Goal: Information Seeking & Learning: Understand process/instructions

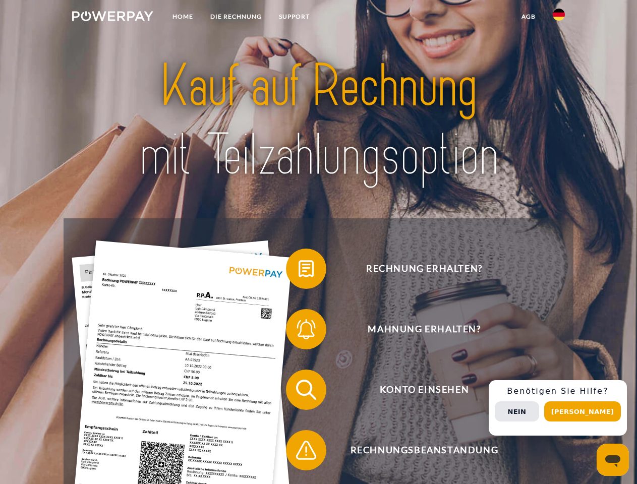
click at [113, 18] on img at bounding box center [112, 16] width 81 height 10
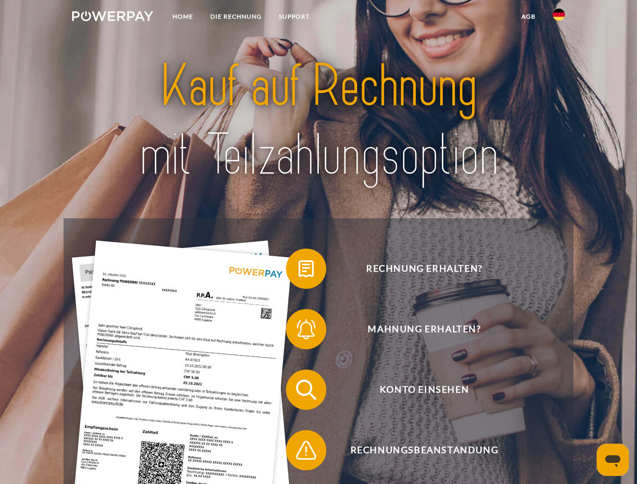
click at [559, 18] on img at bounding box center [559, 15] width 12 height 12
click at [528, 17] on link "agb" at bounding box center [528, 17] width 31 height 18
click at [299, 271] on span at bounding box center [291, 269] width 50 height 50
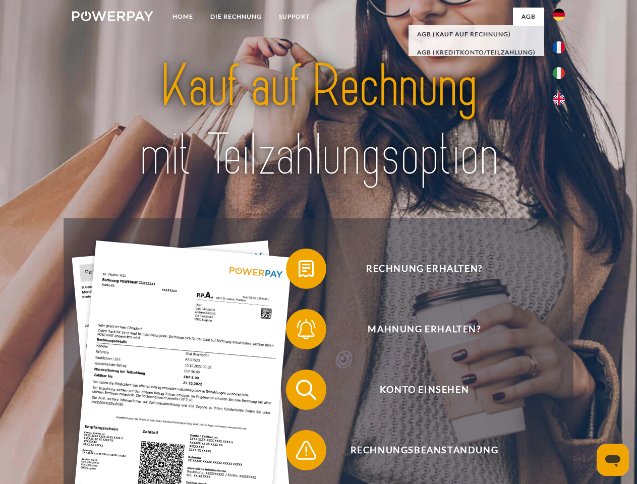
click at [299, 332] on span at bounding box center [291, 329] width 50 height 50
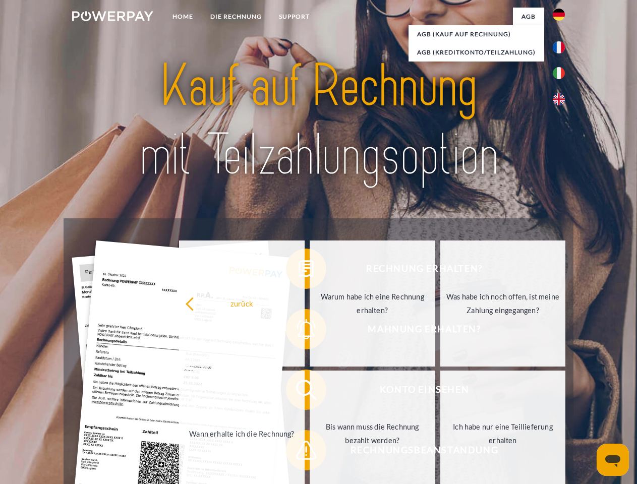
click at [310, 392] on link "Bis wann muss die Rechnung bezahlt werden?" at bounding box center [373, 434] width 126 height 126
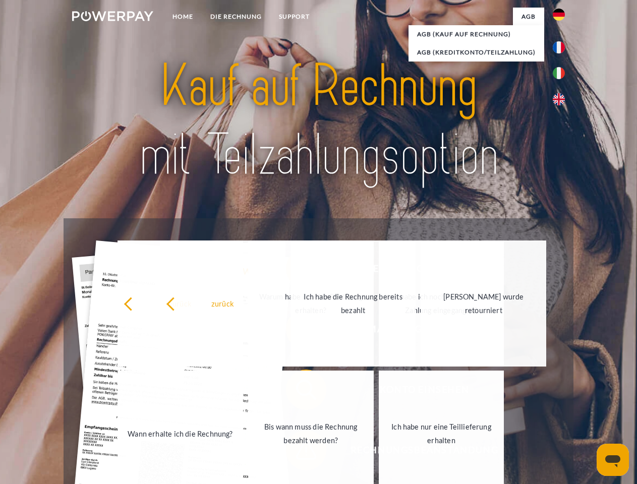
click at [379, 453] on link "Ich habe nur eine Teillieferung erhalten" at bounding box center [442, 434] width 126 height 126
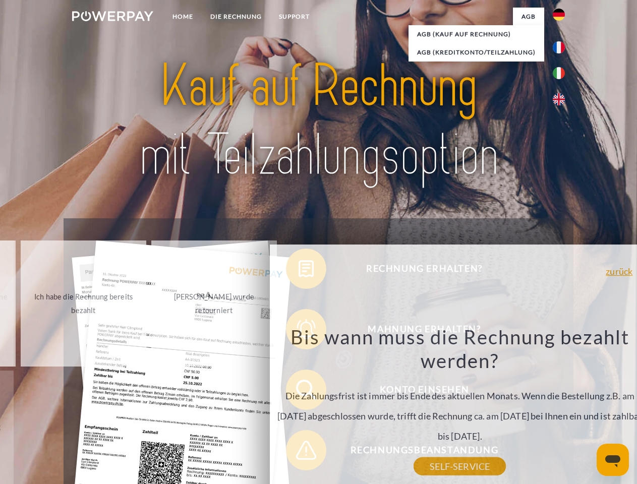
click at [562, 408] on div "zurück Warum habe ich eine Rechnung erhalten? POWERPAY ist der Rechnungsherstel…" at bounding box center [460, 384] width 380 height 278
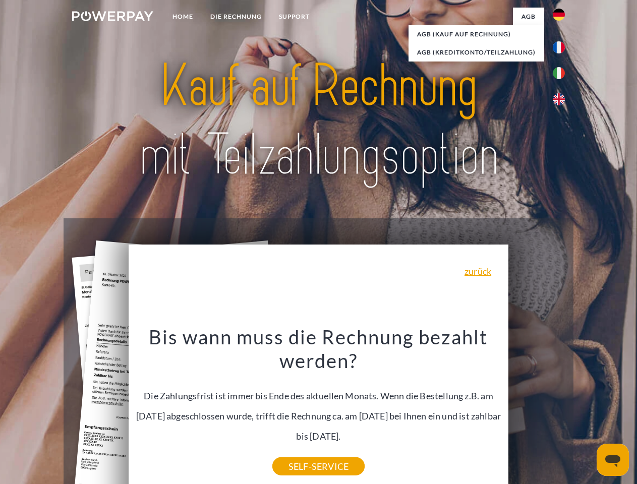
click at [537, 410] on span "Konto einsehen" at bounding box center [424, 390] width 247 height 40
click at [586, 412] on header "Home DIE RECHNUNG SUPPORT" at bounding box center [318, 348] width 637 height 697
